Goal: Navigation & Orientation: Find specific page/section

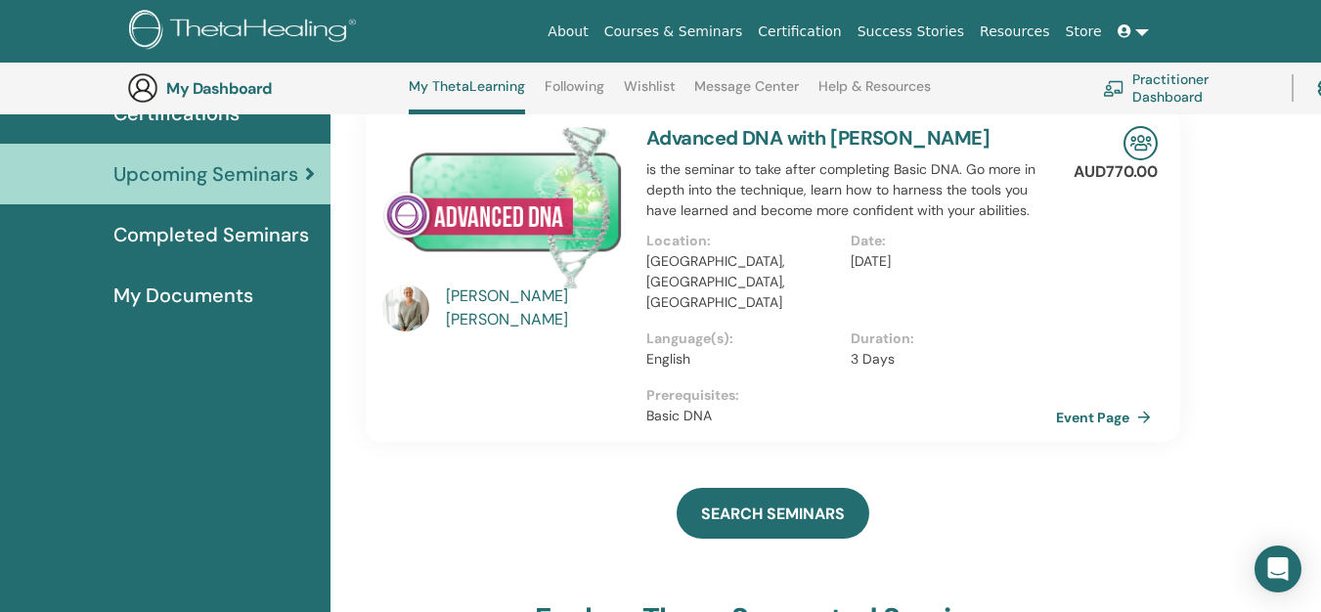
scroll to position [150, 0]
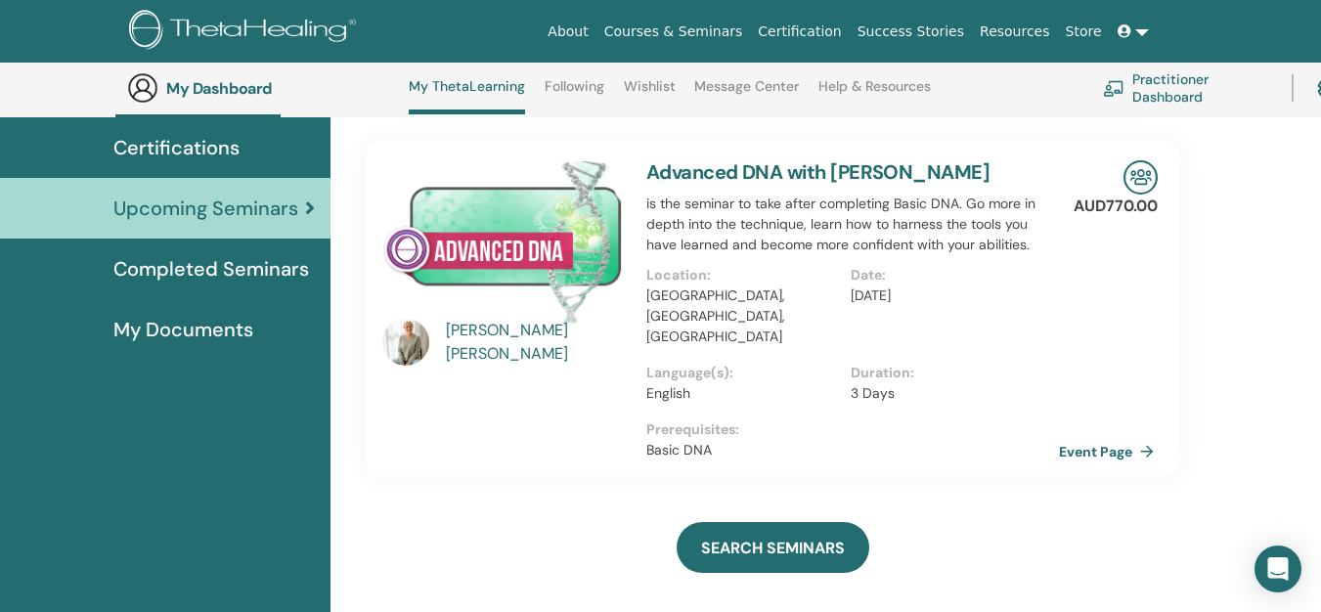
click at [1147, 437] on link "Event Page" at bounding box center [1110, 451] width 103 height 29
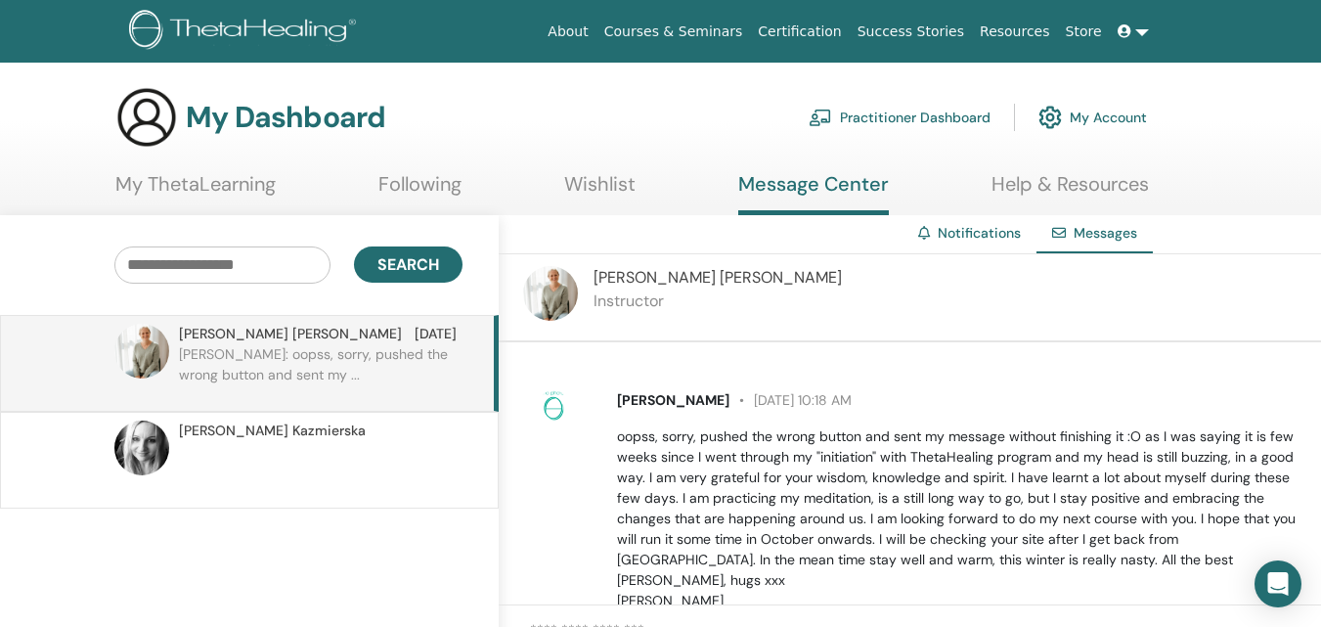
click at [141, 354] on img at bounding box center [141, 351] width 55 height 55
click at [967, 233] on link "Notifications" at bounding box center [979, 233] width 83 height 18
